Goal: Task Accomplishment & Management: Manage account settings

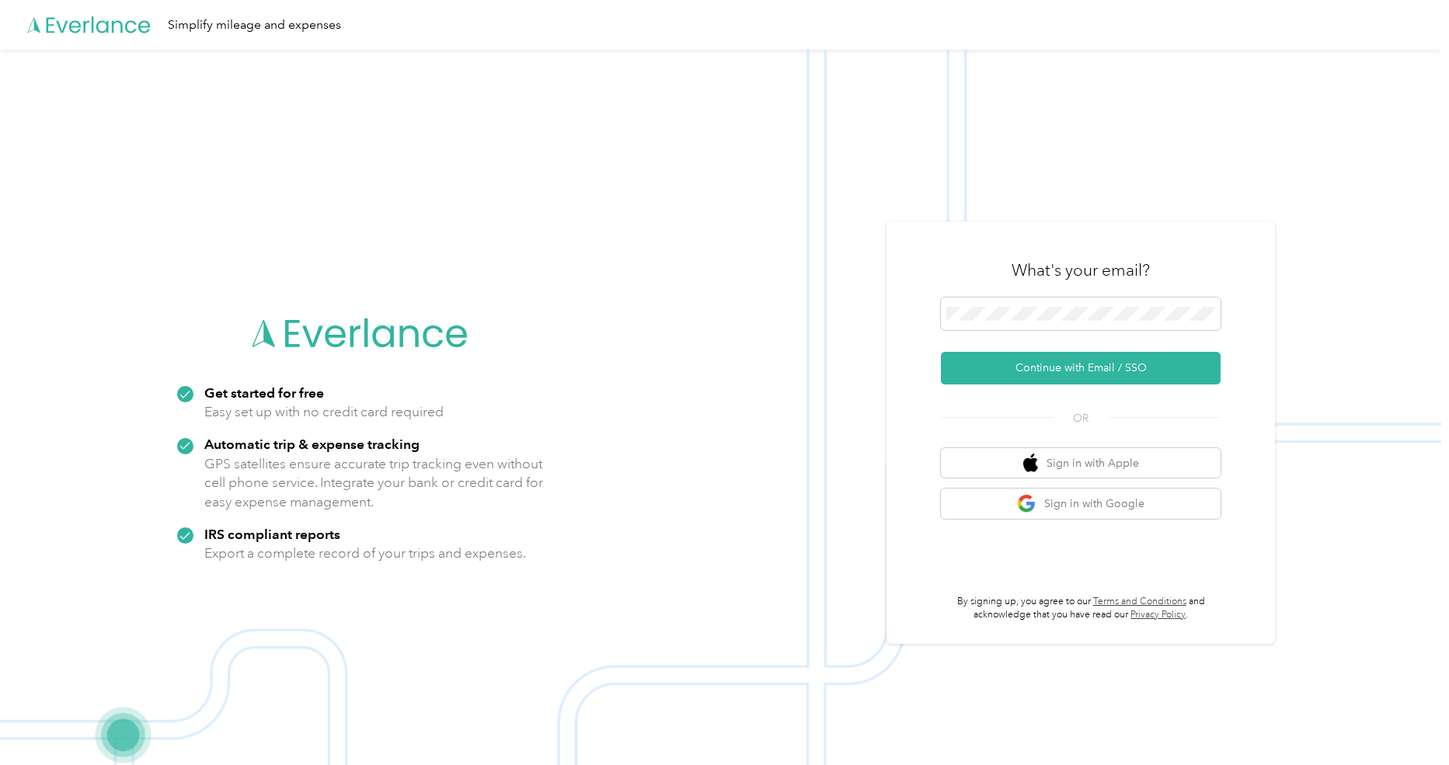
click at [949, 207] on img at bounding box center [721, 432] width 1442 height 765
click at [1015, 370] on button "Continue with Email / SSO" at bounding box center [1081, 368] width 280 height 33
click at [1018, 367] on button "Continue with Email / SSO" at bounding box center [1081, 368] width 280 height 33
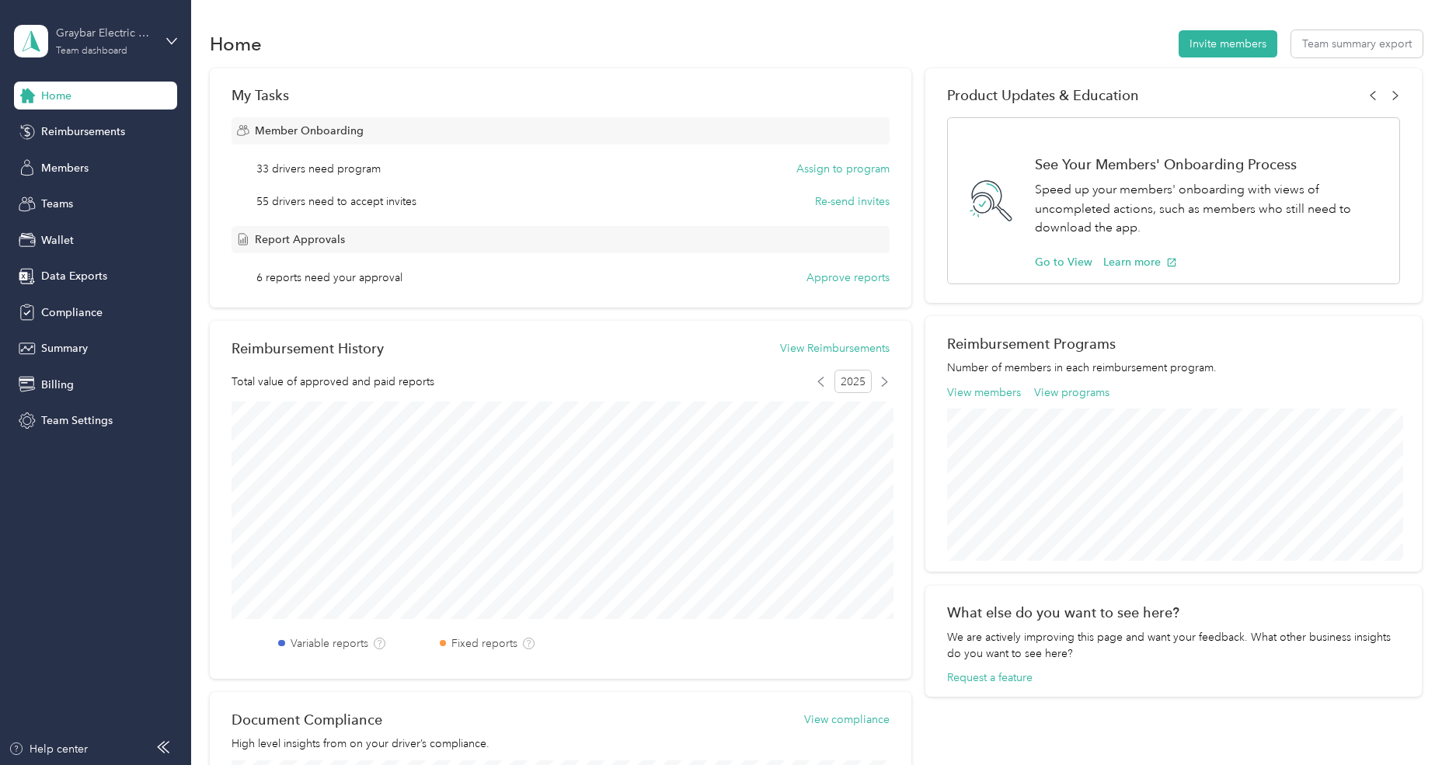
click at [103, 40] on div "Graybar Electric Company, Inc" at bounding box center [104, 33] width 97 height 16
click at [84, 196] on div "Log out" at bounding box center [57, 198] width 60 height 16
